Goal: Information Seeking & Learning: Learn about a topic

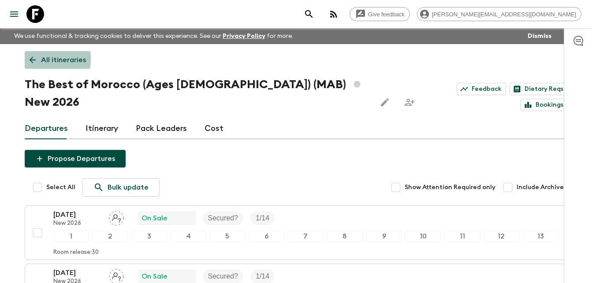
click at [29, 59] on icon at bounding box center [33, 60] width 10 height 10
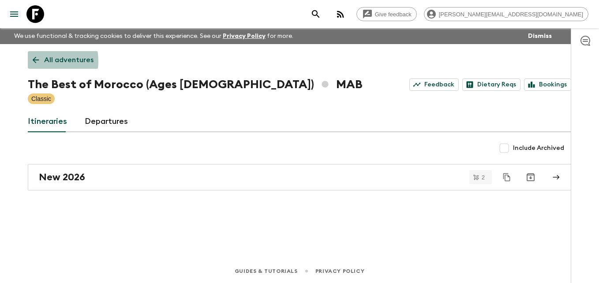
click at [34, 61] on icon at bounding box center [36, 60] width 10 height 10
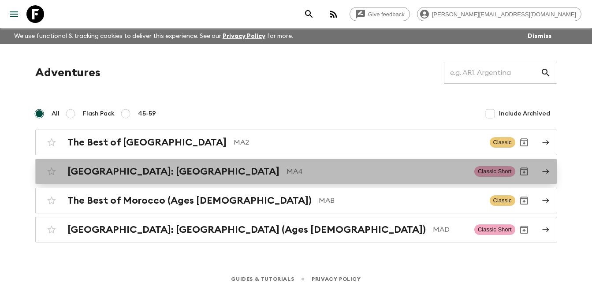
click at [127, 172] on h2 "[GEOGRAPHIC_DATA]: [GEOGRAPHIC_DATA]" at bounding box center [173, 171] width 212 height 11
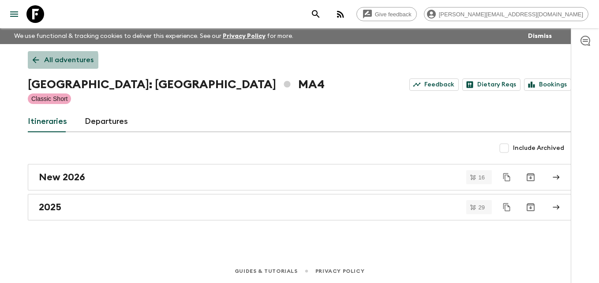
click at [34, 63] on icon at bounding box center [36, 60] width 10 height 10
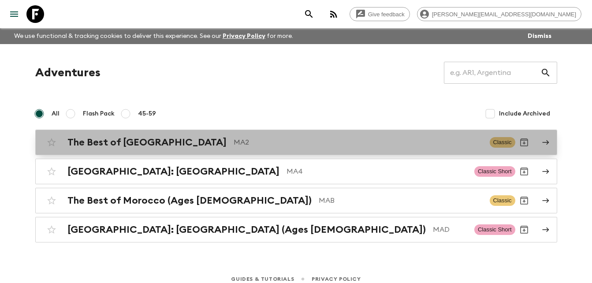
click at [128, 141] on h2 "The Best of [GEOGRAPHIC_DATA]" at bounding box center [146, 142] width 159 height 11
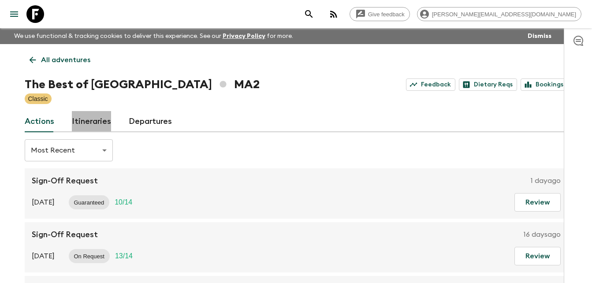
click at [97, 120] on link "Itineraries" at bounding box center [91, 121] width 39 height 21
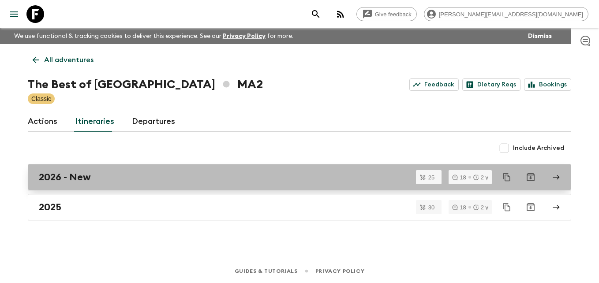
click at [85, 177] on h2 "2026 - New" at bounding box center [65, 176] width 52 height 11
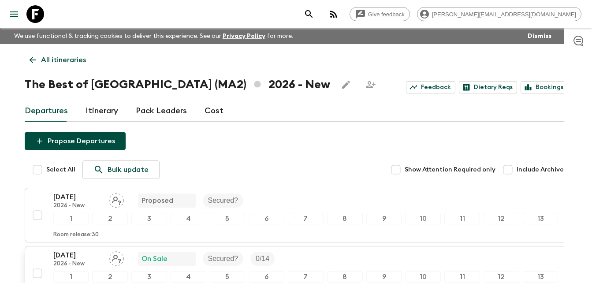
click at [77, 256] on p "[DATE]" at bounding box center [77, 255] width 48 height 11
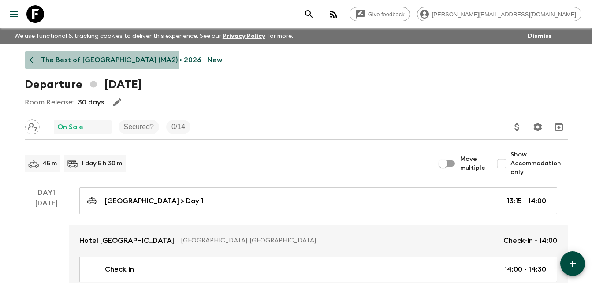
click at [33, 63] on icon at bounding box center [33, 60] width 10 height 10
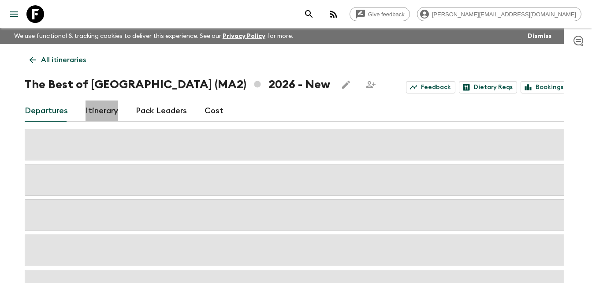
click at [110, 112] on link "Itinerary" at bounding box center [102, 111] width 33 height 21
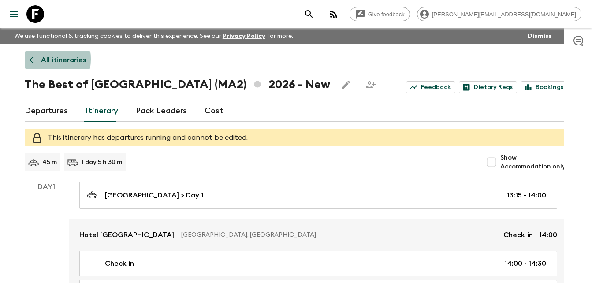
click at [31, 59] on icon at bounding box center [32, 60] width 7 height 7
